Goal: Use online tool/utility: Utilize a website feature to perform a specific function

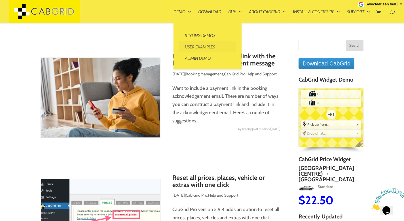
click at [192, 47] on link "User Examples" at bounding box center [207, 46] width 57 height 11
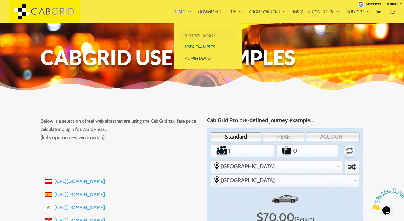
click at [200, 33] on link "Styling Demos" at bounding box center [207, 35] width 57 height 11
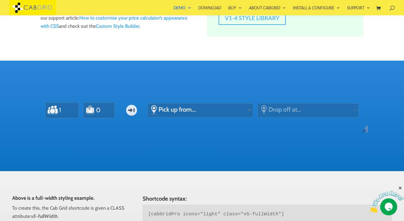
scroll to position [159, 0]
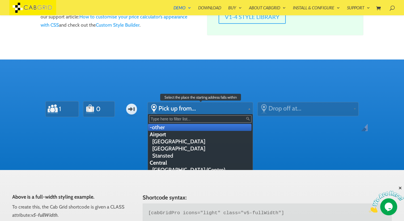
click at [181, 109] on span "Pick up from..." at bounding box center [202, 109] width 87 height 8
click at [292, 129] on div "Standard PEAK ACCOUNT Passengers 1 Luggage 0 One-way From Pick up from... -othe…" at bounding box center [202, 111] width 332 height 39
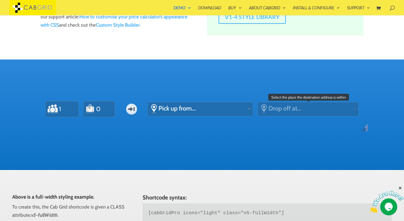
click at [277, 110] on span "Drop off at..." at bounding box center [310, 109] width 83 height 8
click at [351, 108] on span "Drop off at..." at bounding box center [310, 109] width 83 height 8
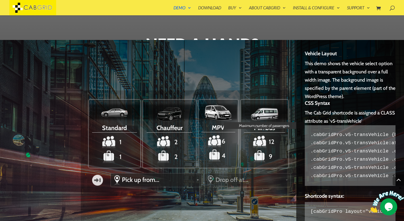
scroll to position [545, 0]
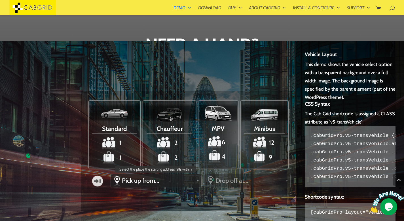
click at [184, 181] on span "Pick up from..." at bounding box center [158, 181] width 72 height 8
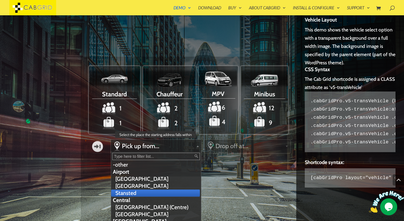
scroll to position [590, 0]
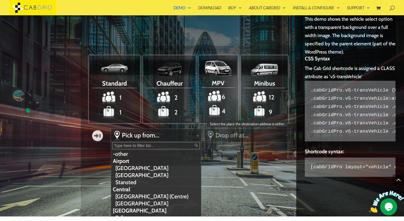
click at [230, 133] on span "Drop off at..." at bounding box center [250, 136] width 68 height 8
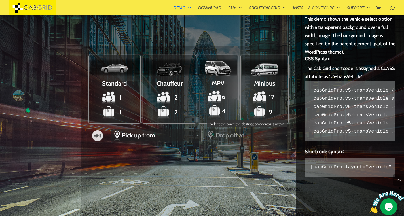
click at [237, 136] on span "Drop off at..." at bounding box center [250, 136] width 68 height 8
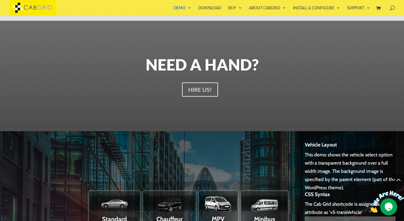
scroll to position [454, 0]
